Goal: Task Accomplishment & Management: Use online tool/utility

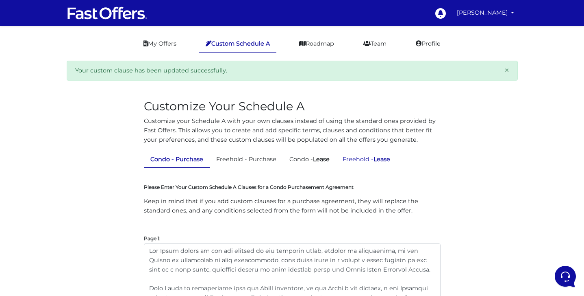
click at [353, 154] on link "Freehold - Lease" at bounding box center [366, 159] width 61 height 16
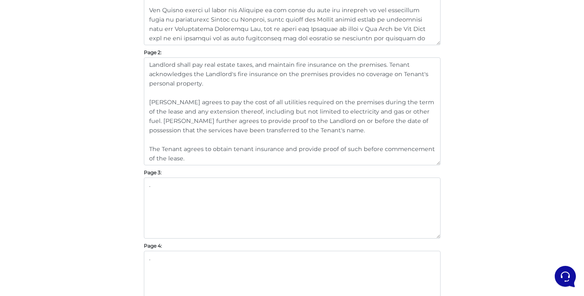
scroll to position [553, 0]
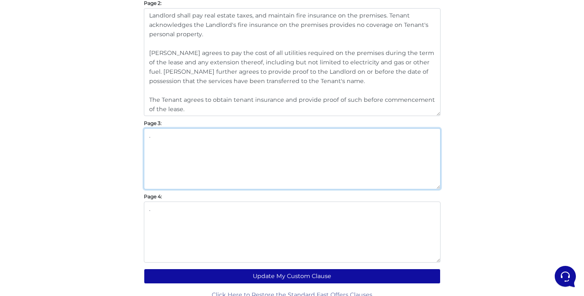
click at [246, 142] on textarea "." at bounding box center [292, 158] width 297 height 61
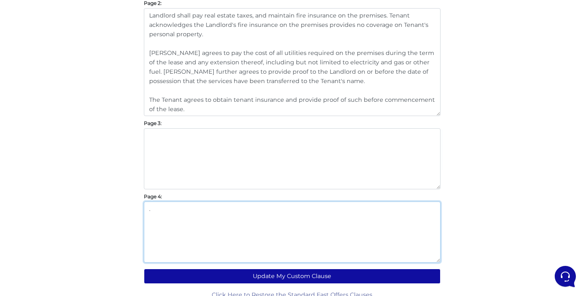
click at [198, 211] on textarea "." at bounding box center [292, 231] width 297 height 61
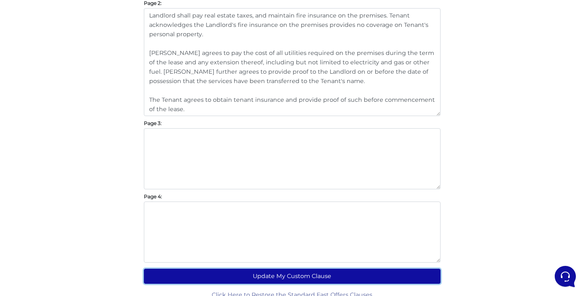
click at [285, 281] on button "Update My Custom Clause" at bounding box center [292, 275] width 297 height 15
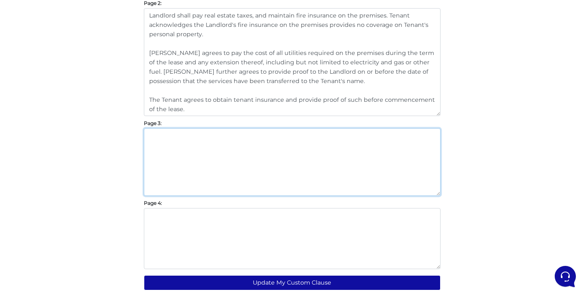
drag, startPoint x: 438, startPoint y: 187, endPoint x: 440, endPoint y: 194, distance: 7.5
click at [440, 194] on textarea "." at bounding box center [292, 161] width 297 height 67
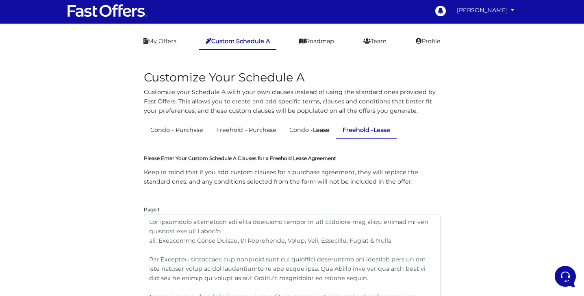
scroll to position [0, 0]
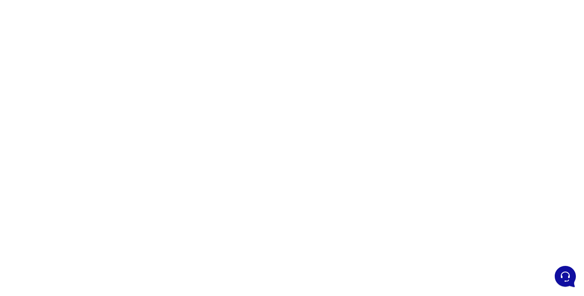
scroll to position [54, 0]
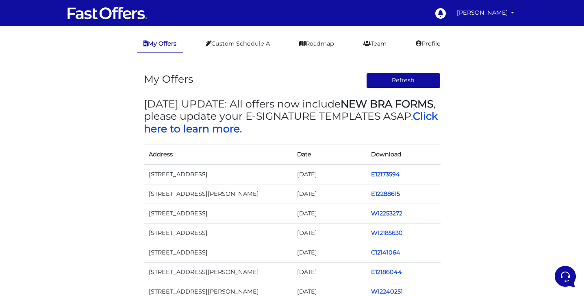
click at [388, 173] on link "E12173594" at bounding box center [385, 173] width 29 height 7
